Goal: Transaction & Acquisition: Purchase product/service

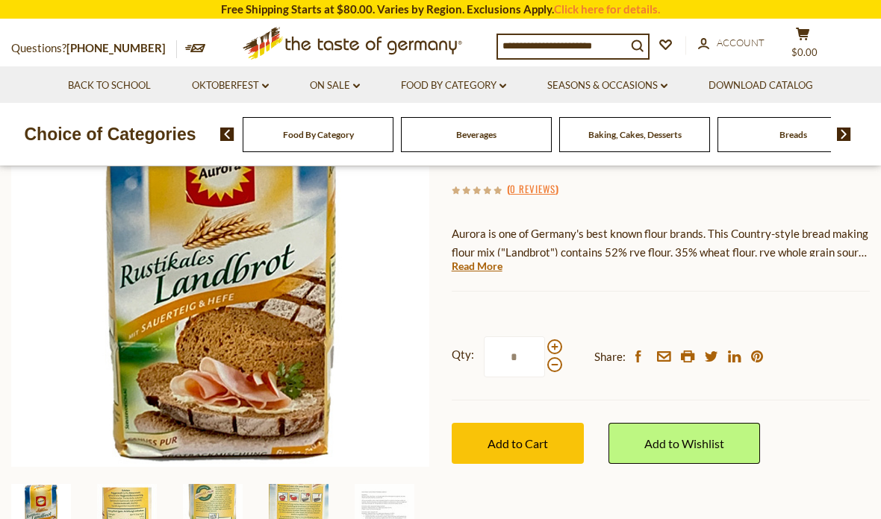
scroll to position [209, 0]
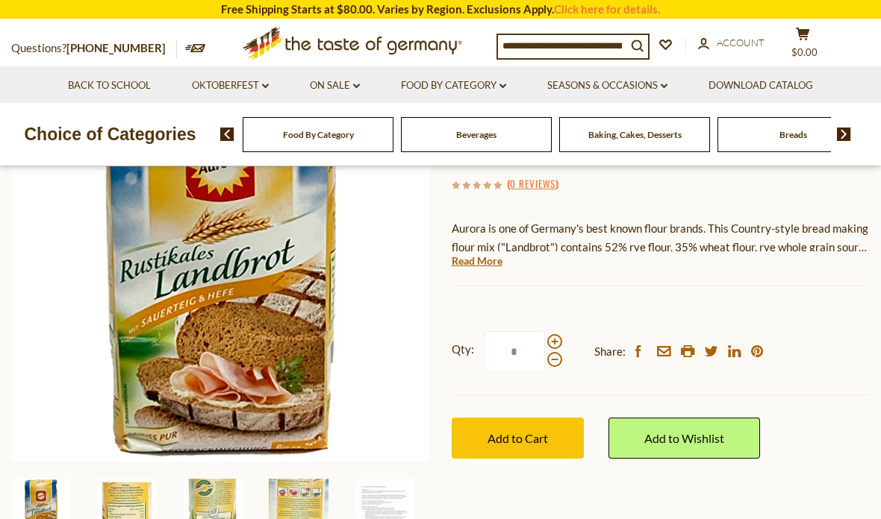
click at [560, 334] on div at bounding box center [554, 350] width 15 height 33
click at [545, 334] on input "*" at bounding box center [514, 351] width 61 height 41
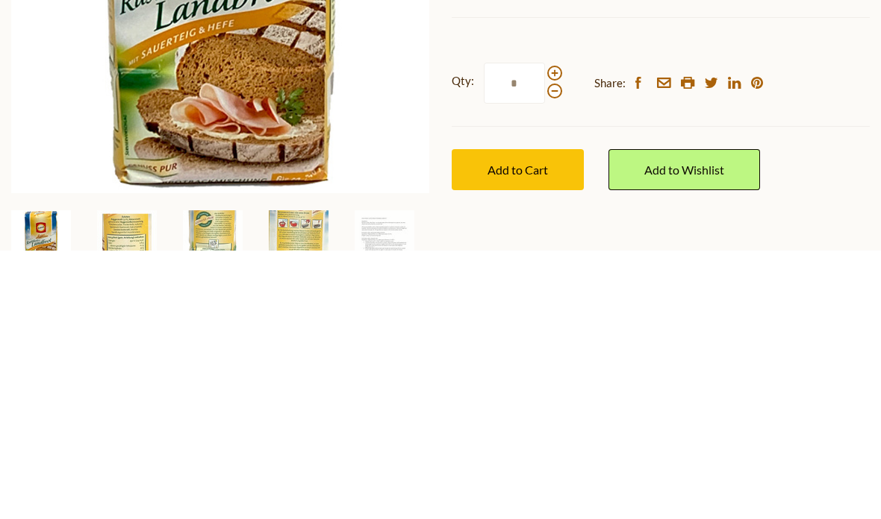
click at [557, 335] on span at bounding box center [554, 342] width 15 height 15
click at [545, 332] on input "*" at bounding box center [514, 352] width 61 height 41
type input "*"
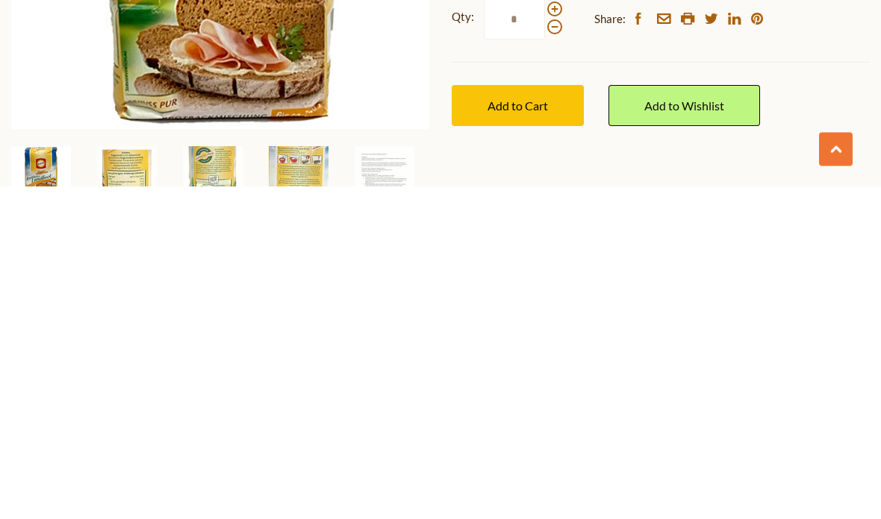
click at [517, 432] on span "Add to Cart" at bounding box center [517, 439] width 60 height 14
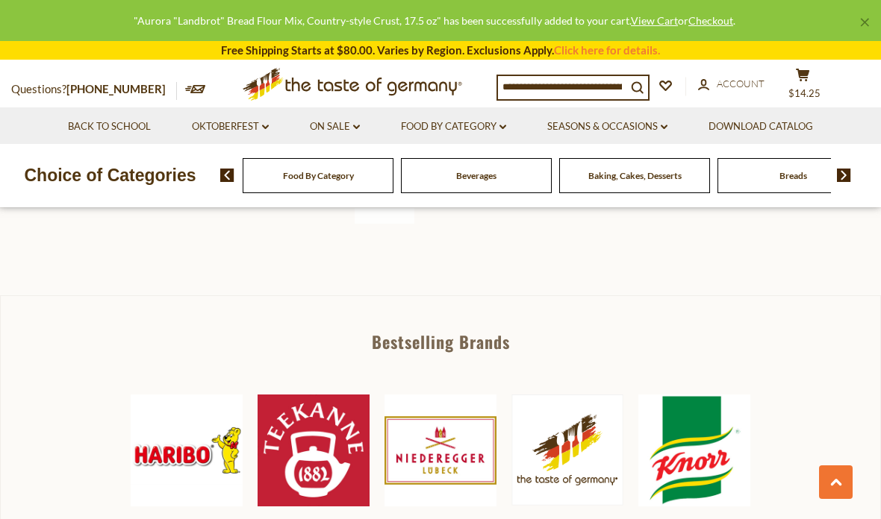
click at [805, 77] on icon at bounding box center [802, 75] width 13 height 13
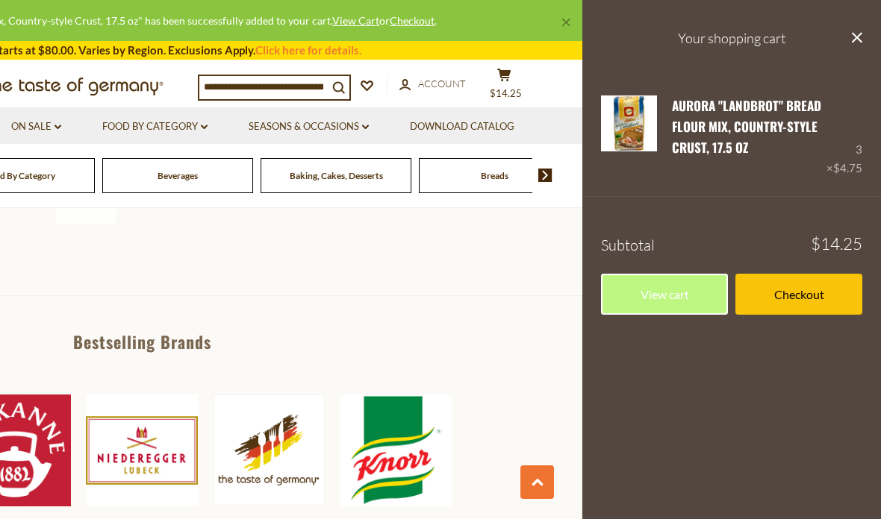
click at [817, 284] on link "Checkout" at bounding box center [798, 294] width 127 height 41
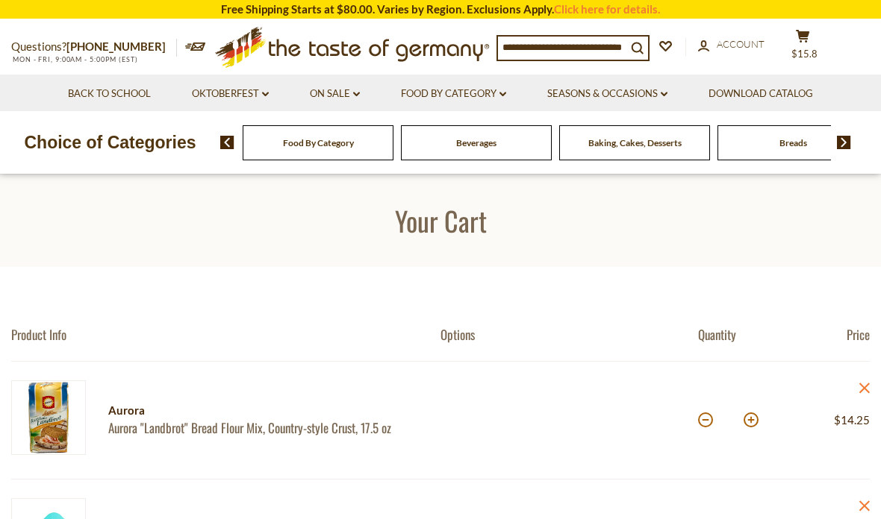
click at [753, 428] on button at bounding box center [750, 420] width 15 height 15
type input "*"
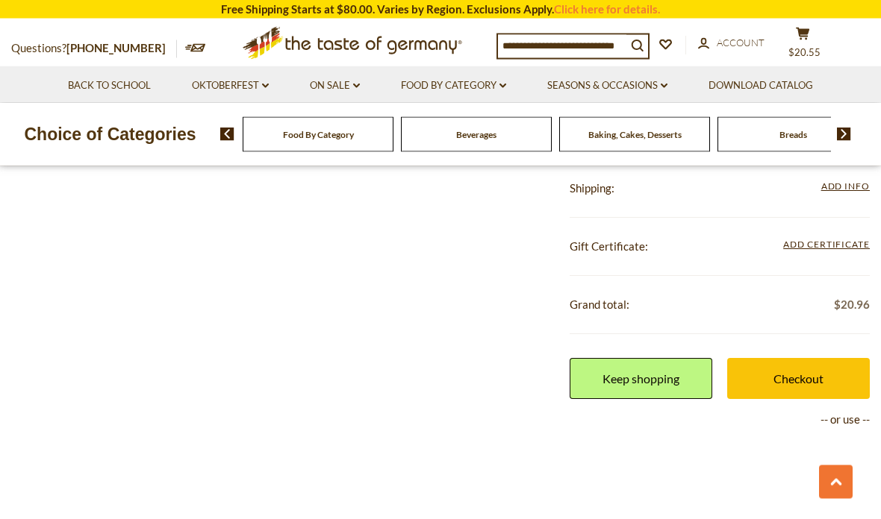
scroll to position [547, 0]
